Goal: Navigation & Orientation: Find specific page/section

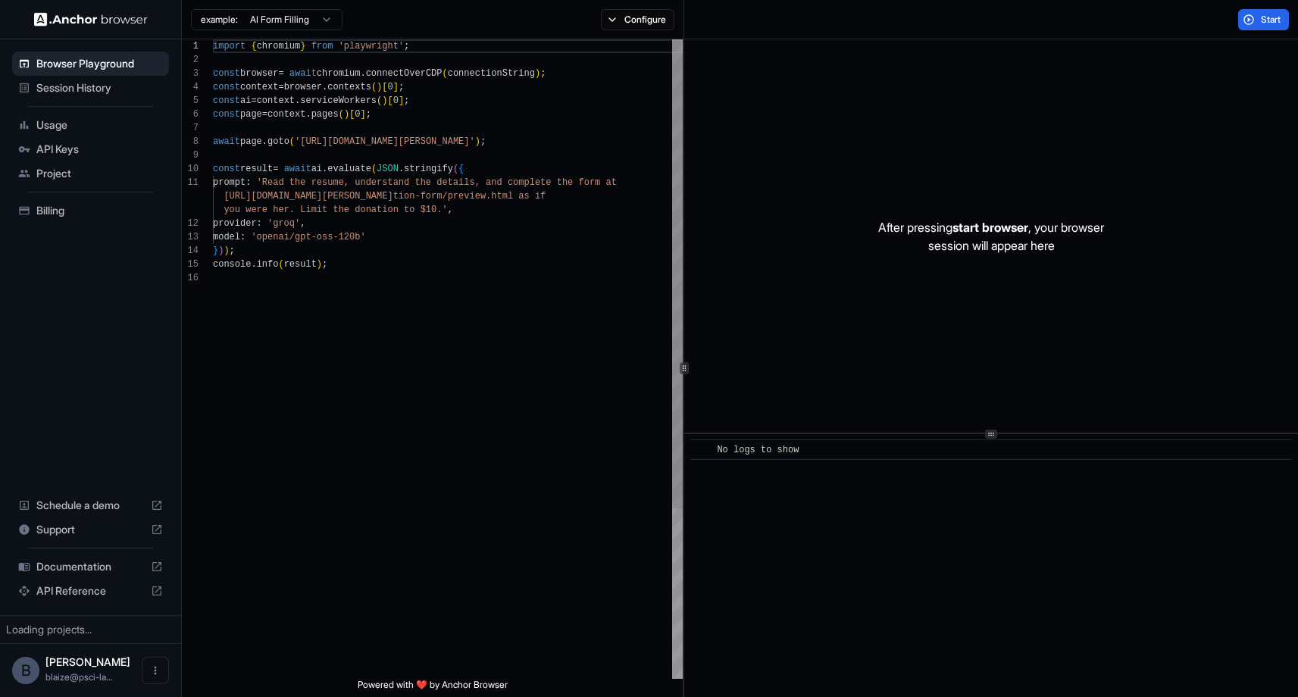
scroll to position [136, 0]
click at [102, 97] on div "Session History" at bounding box center [90, 88] width 157 height 24
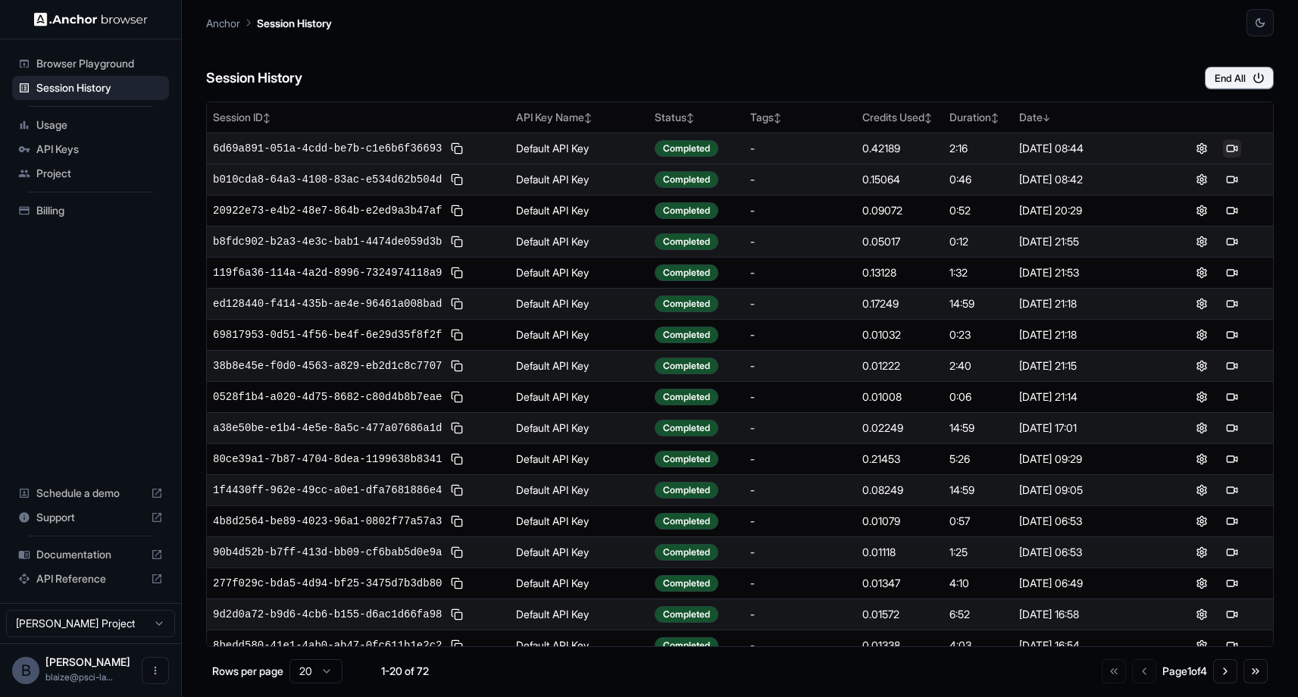
click at [1233, 152] on button at bounding box center [1232, 148] width 18 height 18
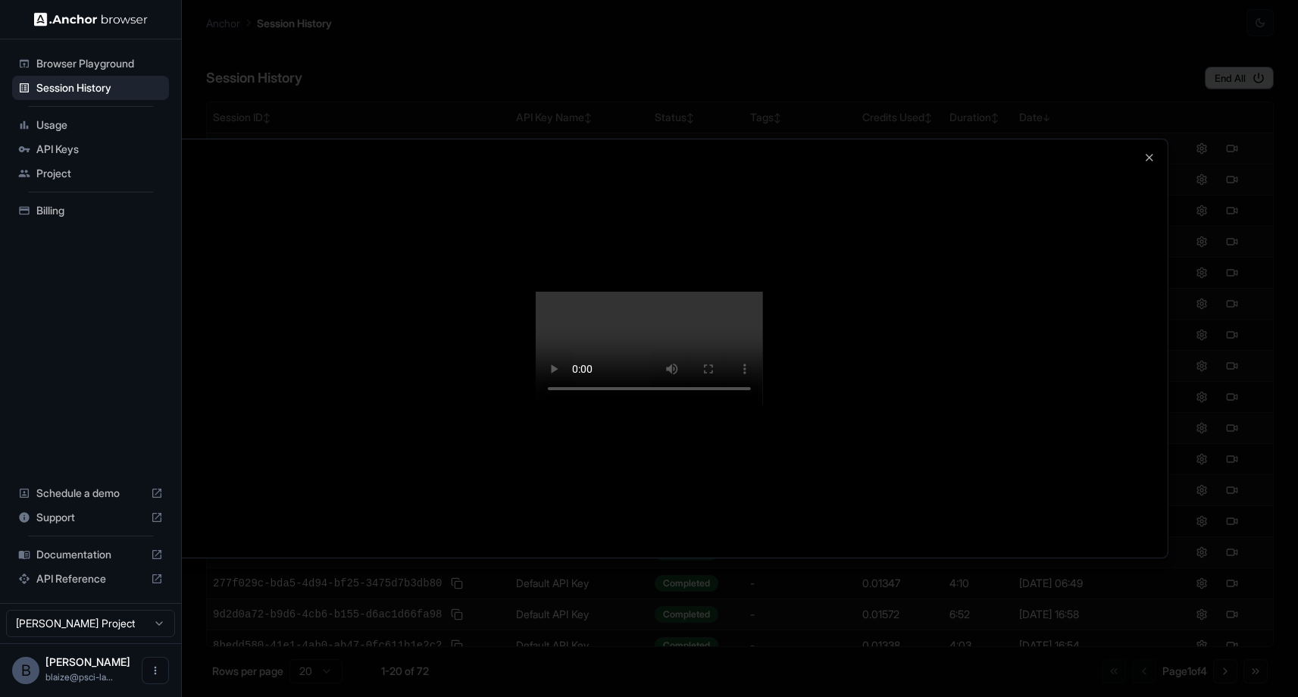
click at [56, 83] on div at bounding box center [649, 348] width 1298 height 697
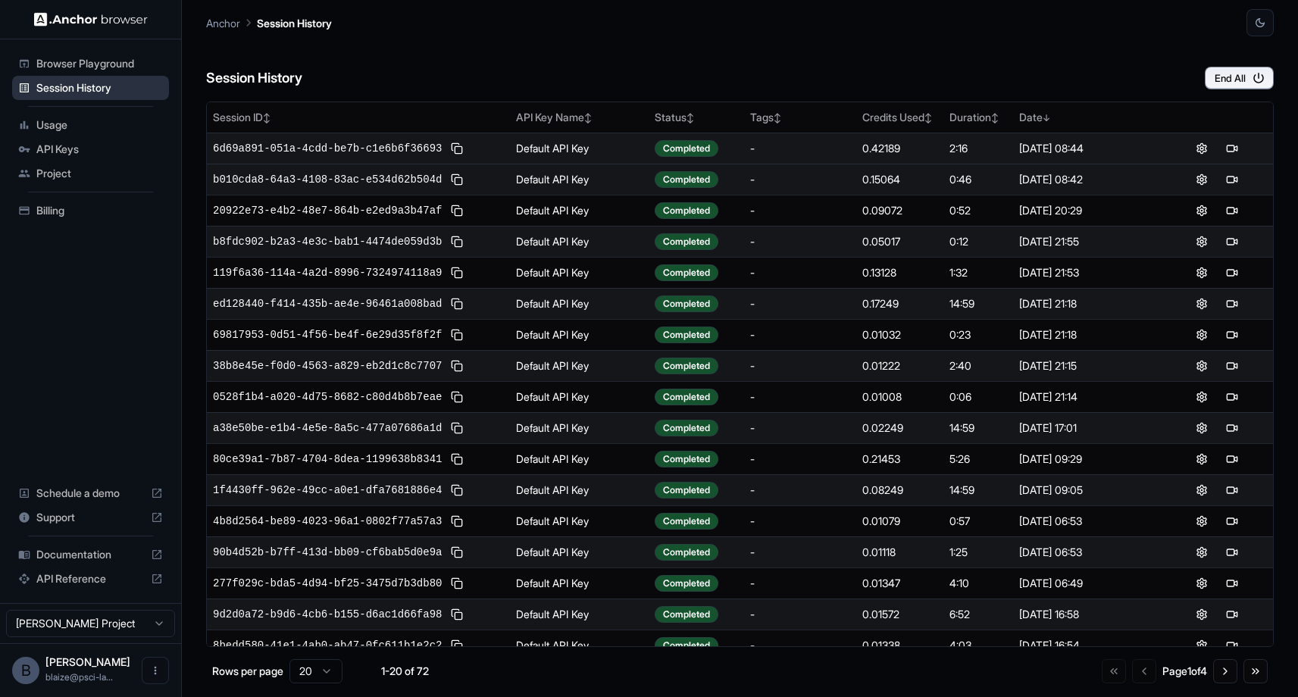
click at [56, 87] on span "Session History" at bounding box center [99, 87] width 127 height 15
click at [1225, 183] on button at bounding box center [1232, 179] width 18 height 18
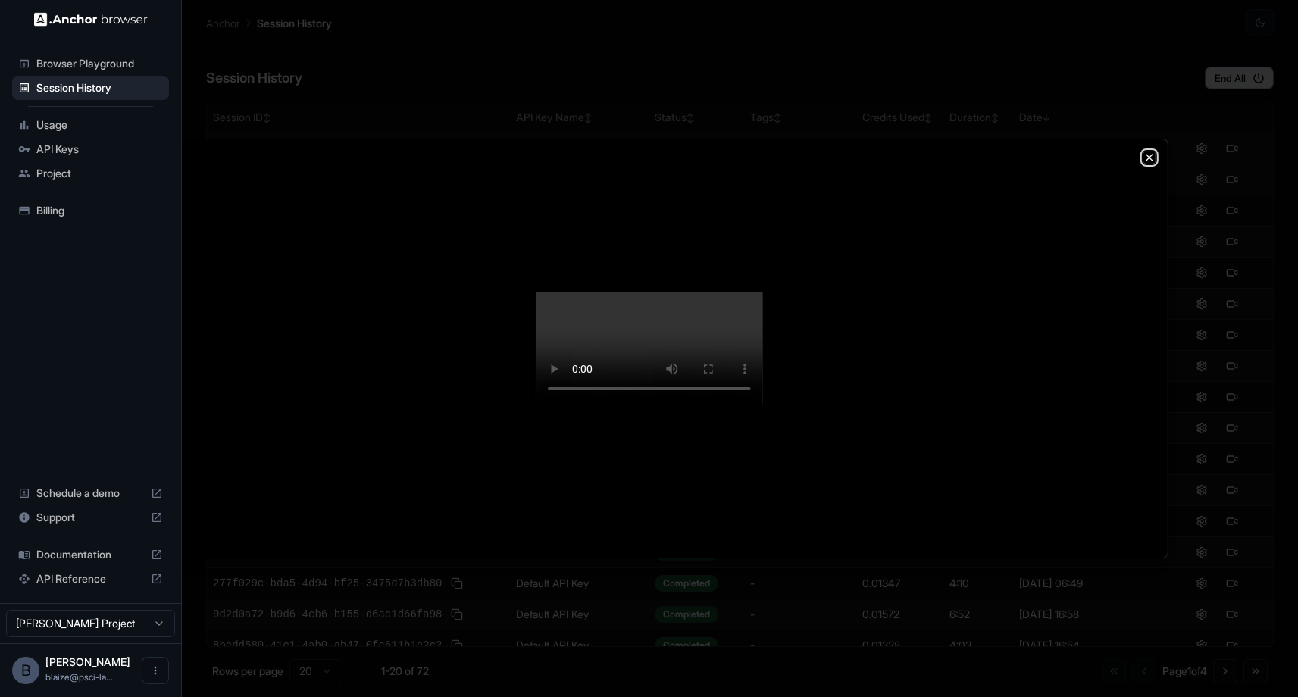
click at [1152, 152] on icon "button" at bounding box center [1149, 158] width 12 height 12
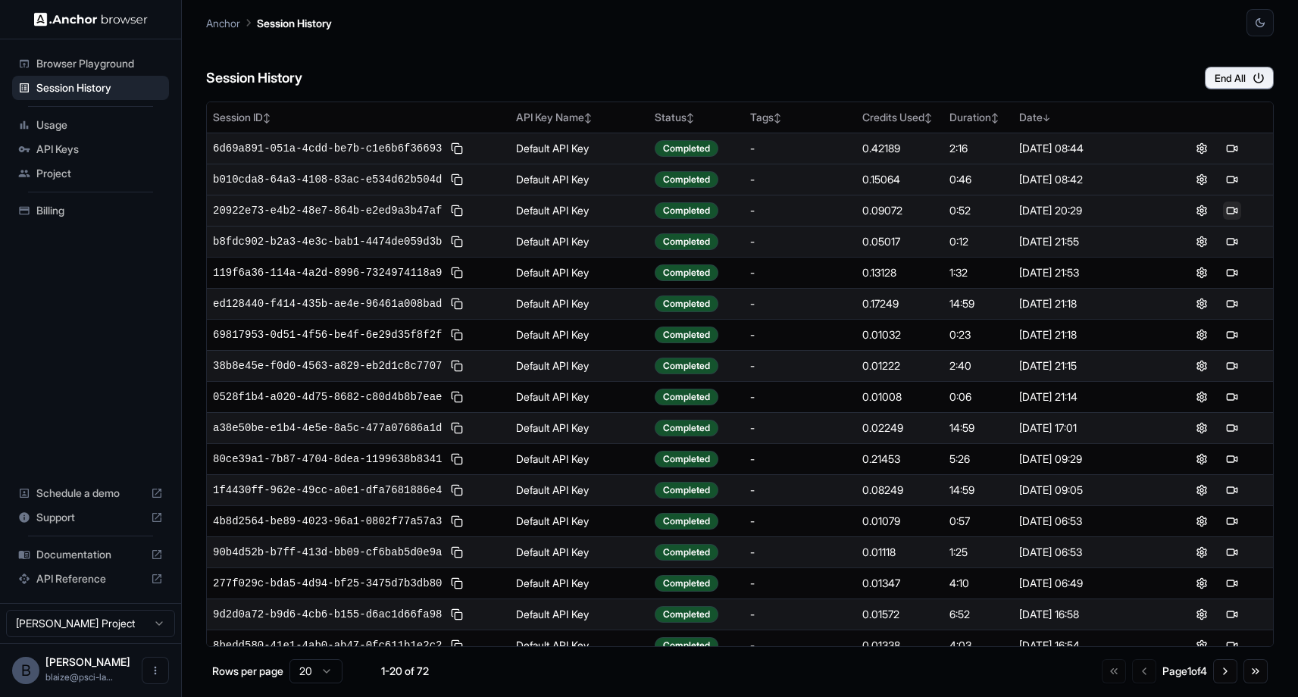
click at [1229, 208] on button at bounding box center [1232, 211] width 18 height 18
